Goal: Task Accomplishment & Management: Use online tool/utility

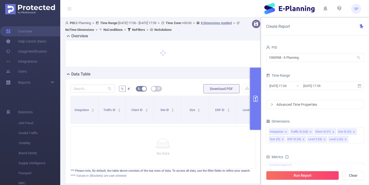
click at [182, 23] on b "Time Zone:" at bounding box center [174, 23] width 16 height 4
click at [161, 23] on span ">" at bounding box center [159, 23] width 5 height 4
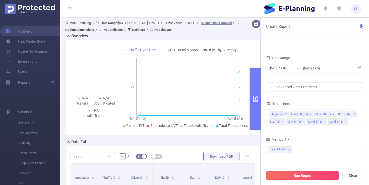
click at [278, 132] on form "Dimensions Integration Traffic ID (tid) Client ID (l1) Site ID (l2) Size (l3) D…" at bounding box center [315, 160] width 98 height 119
click at [236, 2] on header "SP" at bounding box center [184, 9] width 369 height 18
click at [307, 87] on div "Advanced Time Properties" at bounding box center [316, 87] width 98 height 9
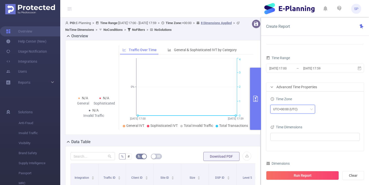
click at [307, 107] on div "UTC+00:00 (UTC)" at bounding box center [292, 109] width 39 height 8
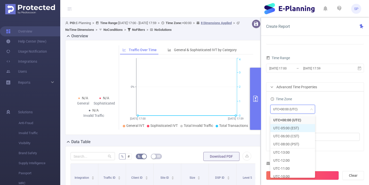
click at [298, 127] on li "UTC-05:00 (EST)" at bounding box center [293, 128] width 45 height 8
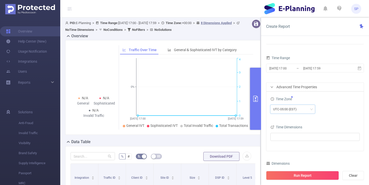
click at [337, 109] on div "UTC-05:00 (EST)" at bounding box center [315, 109] width 89 height 9
click at [290, 70] on input "[DATE] 17:00" at bounding box center [289, 68] width 41 height 7
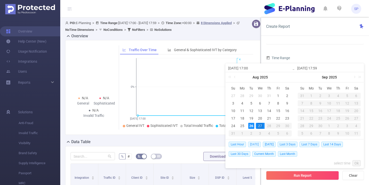
click at [250, 144] on span "[DATE]" at bounding box center [254, 145] width 13 height 6
type input "[DATE] 00:00"
type input "[DATE] 23:59"
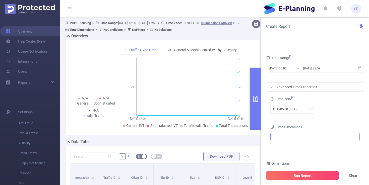
click at [308, 138] on ul at bounding box center [313, 137] width 83 height 8
click at [279, 167] on li "Time Properties" at bounding box center [315, 164] width 87 height 7
click at [280, 150] on li "Date (Example: [DATE] )" at bounding box center [315, 147] width 87 height 7
click at [280, 147] on span at bounding box center [280, 147] width 4 height 4
click at [331, 110] on div "UTC-05:00 (EST)" at bounding box center [315, 109] width 89 height 9
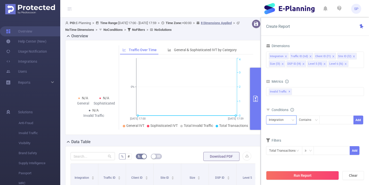
click at [288, 123] on div "Integration" at bounding box center [281, 120] width 25 height 8
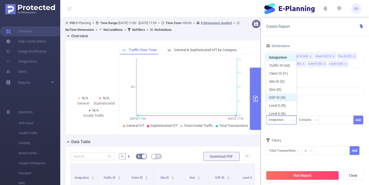
scroll to position [3, 0]
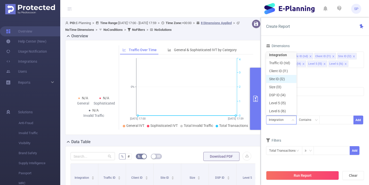
click at [281, 79] on li "Site ID (l2)" at bounding box center [281, 79] width 30 height 8
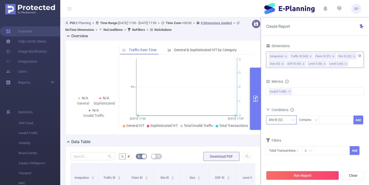
click at [283, 65] on icon "icon: close" at bounding box center [283, 64] width 3 height 3
click at [286, 64] on icon "icon: close" at bounding box center [286, 64] width 2 height 2
click at [286, 64] on icon "icon: close" at bounding box center [286, 64] width 3 height 3
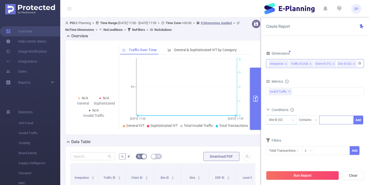
click at [328, 121] on div at bounding box center [336, 120] width 29 height 8
paste input "937604"
type input "937604"
click at [359, 120] on button "Add" at bounding box center [359, 120] width 10 height 9
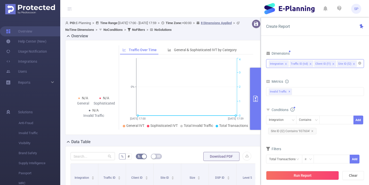
click at [343, 105] on div "Metrics bp_total brand-safety brand_is_solution bp_adult bp_arms bp_crime bp_de…" at bounding box center [315, 92] width 98 height 28
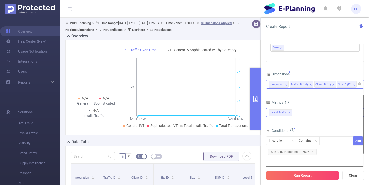
click at [293, 113] on div "Invalid Traffic ✕" at bounding box center [281, 113] width 25 height 8
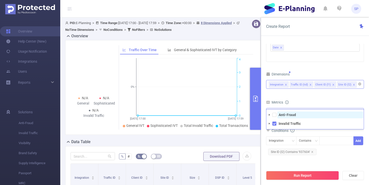
click at [291, 116] on strong "Anti-Fraud" at bounding box center [287, 115] width 17 height 4
click at [317, 102] on div "Metrics" at bounding box center [315, 103] width 98 height 8
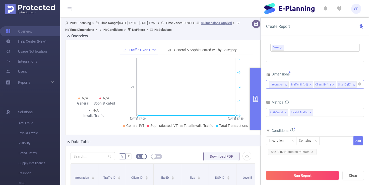
click at [290, 179] on button "Run Report" at bounding box center [302, 175] width 73 height 9
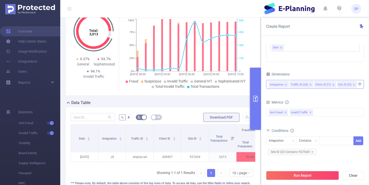
scroll to position [87, 0]
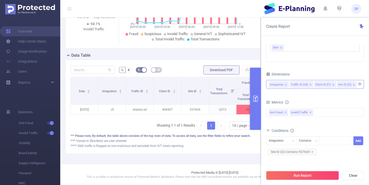
click at [184, 150] on div "% # Download PDF Date Integration Traffic ID Client ID Site ID Total Transactio…" at bounding box center [163, 107] width 196 height 94
click at [261, 115] on div "PID 1000958 - E-Planning 1000958 - E-Planning Time Range [DATE] 00:00 _ [DATE] …" at bounding box center [315, 116] width 108 height 155
click at [256, 116] on button "primary" at bounding box center [255, 99] width 11 height 62
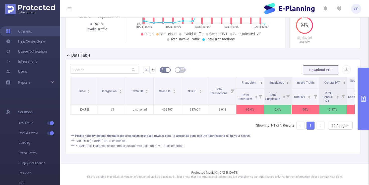
click at [237, 153] on div "% # Download PDF Date Integration Traffic ID Client ID Site ID Total Transactio…" at bounding box center [212, 107] width 295 height 94
click at [367, 92] on button "primary" at bounding box center [363, 99] width 11 height 62
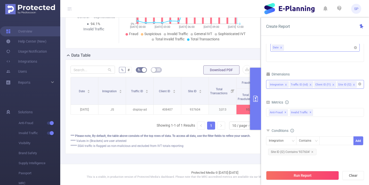
click at [282, 48] on icon "icon: close" at bounding box center [281, 47] width 3 height 3
click at [282, 50] on ul at bounding box center [313, 48] width 83 height 8
click at [280, 76] on span at bounding box center [280, 75] width 4 height 4
click at [327, 98] on form "Dimensions Integration Traffic ID (tid) Client ID (l1) Site ID (l2) Metrics bp_…" at bounding box center [315, 131] width 98 height 120
click at [308, 175] on button "Run Report" at bounding box center [302, 175] width 73 height 9
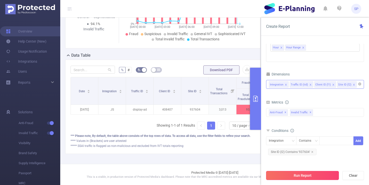
scroll to position [68, 0]
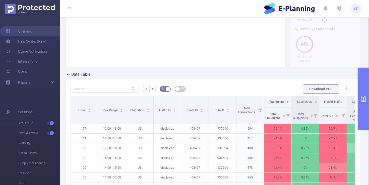
scroll to position [112, 0]
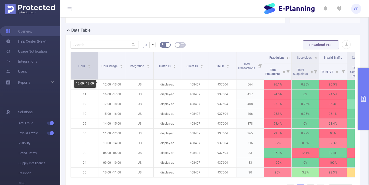
click at [88, 68] on div "Hour" at bounding box center [84, 65] width 12 height 5
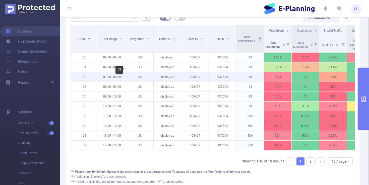
scroll to position [139, 0]
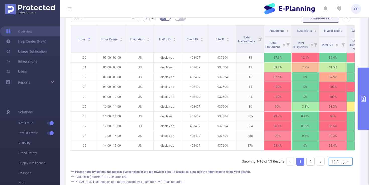
click at [339, 163] on div "10 / page" at bounding box center [339, 162] width 15 height 8
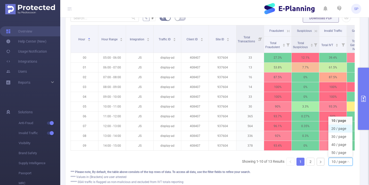
click at [339, 128] on li "20 / page" at bounding box center [341, 129] width 24 height 8
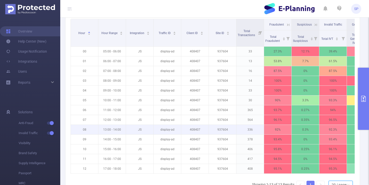
scroll to position [144, 0]
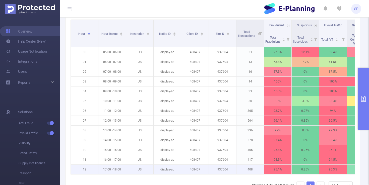
click at [248, 170] on p "408" at bounding box center [250, 170] width 27 height 10
copy p "408"
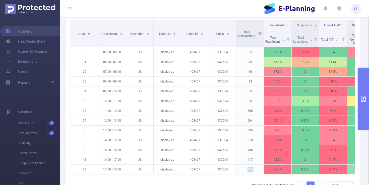
click at [360, 89] on button "primary" at bounding box center [363, 99] width 11 height 62
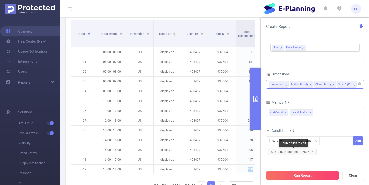
click at [312, 152] on icon "icon: close" at bounding box center [312, 152] width 3 height 3
click at [333, 143] on div at bounding box center [336, 141] width 29 height 8
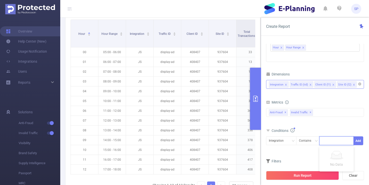
paste input "809765"
type input "809765"
click at [357, 138] on button "Add" at bounding box center [359, 141] width 10 height 9
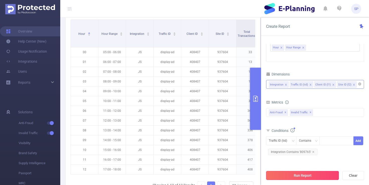
click at [320, 178] on button "Run Report" at bounding box center [302, 175] width 73 height 9
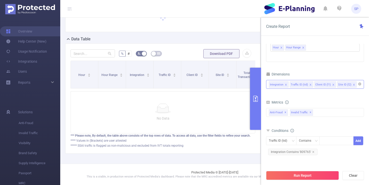
scroll to position [42, 0]
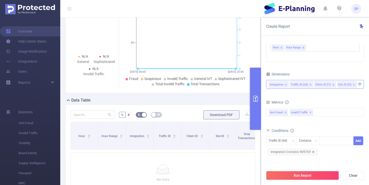
click at [314, 153] on icon "icon: close" at bounding box center [313, 152] width 3 height 3
click at [286, 144] on div "Traffic ID (tid)" at bounding box center [280, 141] width 22 height 8
click at [281, 176] on li "Site ID (l2)" at bounding box center [281, 176] width 30 height 8
click at [333, 143] on div at bounding box center [336, 141] width 29 height 8
paste input "809765"
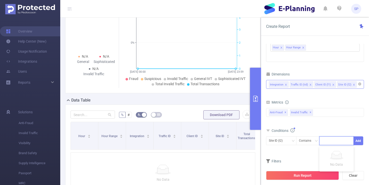
type input "809765"
click at [357, 141] on button "Add" at bounding box center [359, 141] width 10 height 9
click at [311, 183] on div "Run Report Clear" at bounding box center [315, 175] width 108 height 19
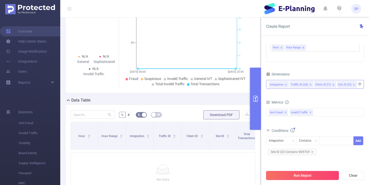
click at [312, 178] on button "Run Report" at bounding box center [302, 175] width 73 height 9
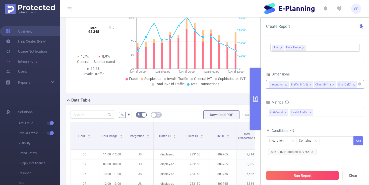
click at [256, 108] on button "primary" at bounding box center [255, 99] width 11 height 62
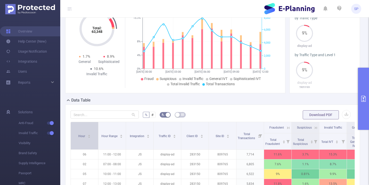
click at [87, 136] on div "Hour" at bounding box center [84, 135] width 12 height 5
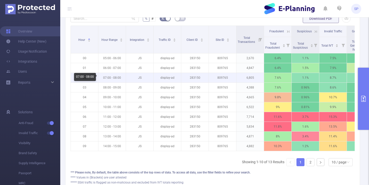
scroll to position [134, 0]
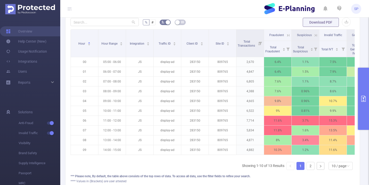
click at [368, 85] on button "primary" at bounding box center [363, 99] width 11 height 62
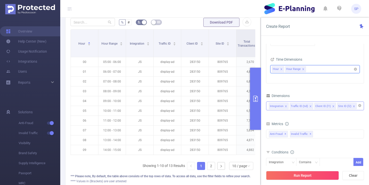
click at [283, 71] on icon "icon: close" at bounding box center [281, 69] width 3 height 3
click at [289, 70] on icon "icon: close" at bounding box center [290, 69] width 3 height 3
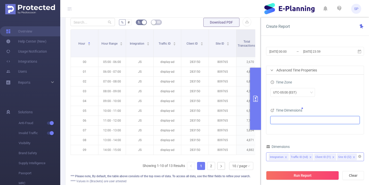
click at [283, 118] on ul at bounding box center [313, 121] width 83 height 8
click at [279, 130] on span at bounding box center [280, 130] width 4 height 4
click at [331, 103] on div "Time Zone UTC-05:00 (EST) Time Dimensions Date" at bounding box center [316, 105] width 98 height 60
click at [300, 176] on button "Run Report" at bounding box center [302, 175] width 73 height 9
